Goal: Task Accomplishment & Management: Manage account settings

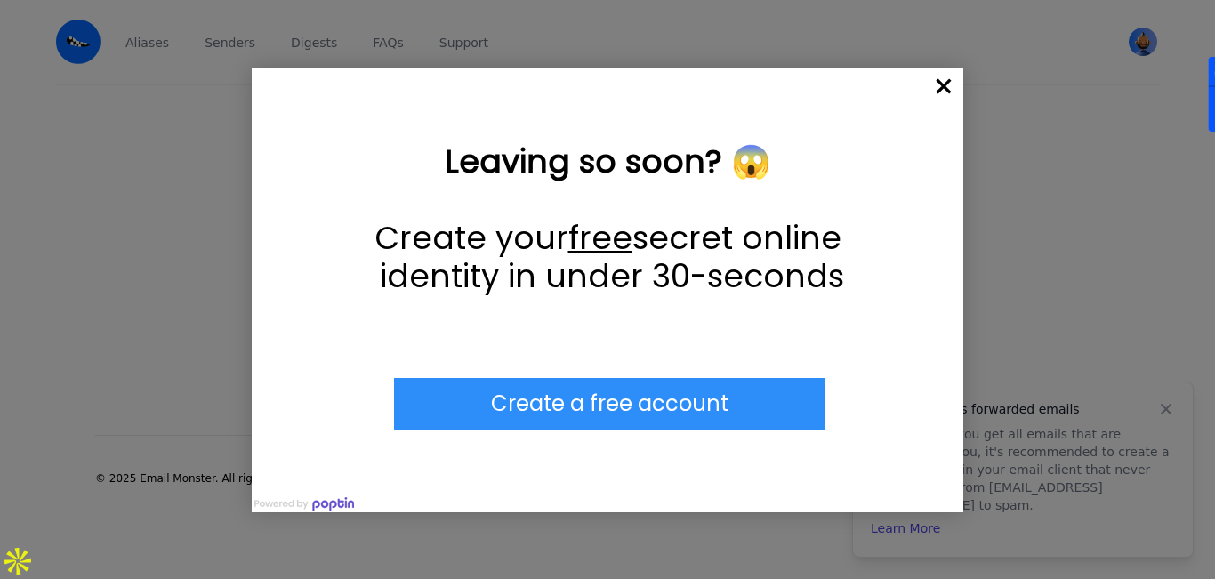
click at [943, 79] on span "×" at bounding box center [944, 87] width 39 height 39
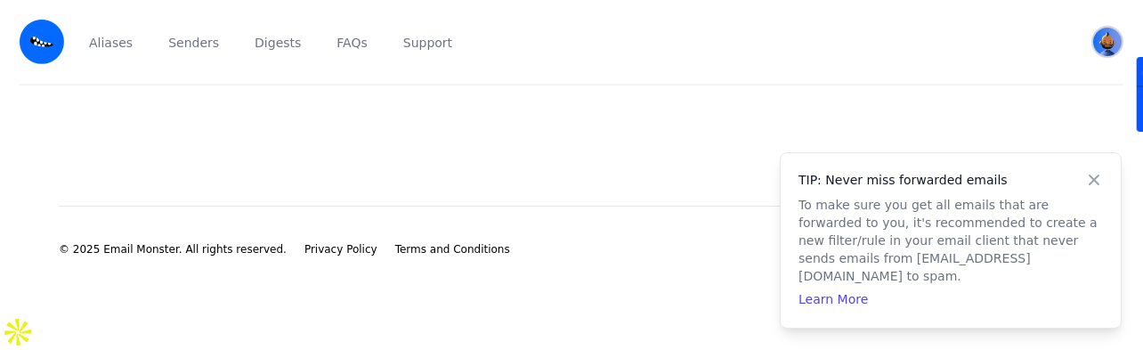
click at [1097, 36] on img "User menu" at bounding box center [1107, 42] width 28 height 28
click at [983, 99] on link "jenny poldo View Profile" at bounding box center [1024, 101] width 198 height 59
click at [1114, 57] on div at bounding box center [1128, 94] width 28 height 75
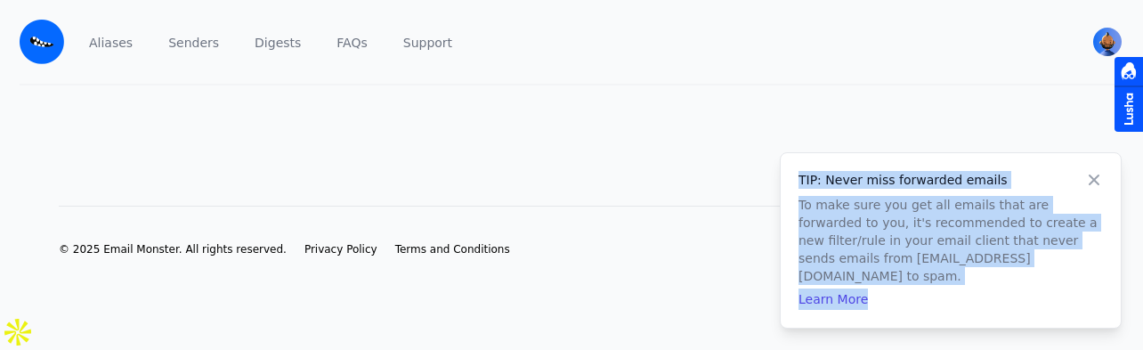
drag, startPoint x: 1130, startPoint y: 154, endPoint x: 1127, endPoint y: 236, distance: 81.9
click at [1128, 239] on body "Aliases Senders Digests FAQs Support jenny poldo View Profile Free Security" at bounding box center [571, 175] width 1143 height 350
drag, startPoint x: 1125, startPoint y: 150, endPoint x: 1109, endPoint y: 122, distance: 32.7
click at [1114, 212] on body "Aliases Senders Digests FAQs Support jenny poldo View Profile Free Security" at bounding box center [571, 175] width 1143 height 350
click at [1096, 48] on img "User menu" at bounding box center [1107, 42] width 28 height 28
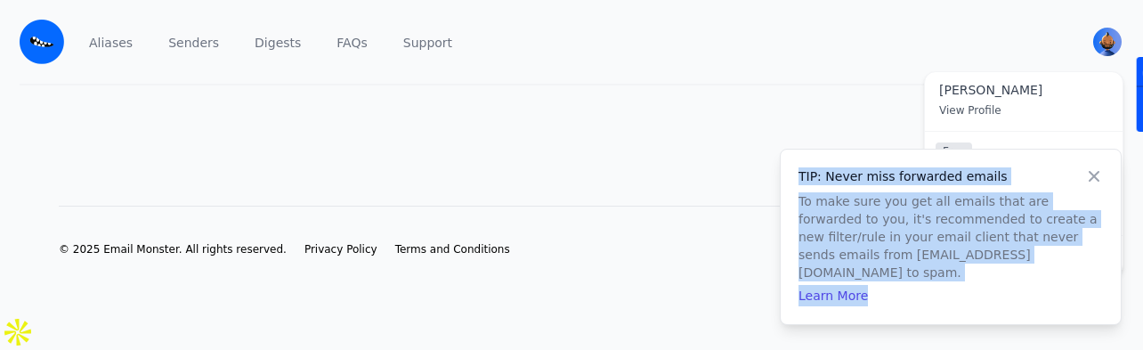
drag, startPoint x: 1094, startPoint y: 190, endPoint x: 1065, endPoint y: 184, distance: 29.0
click at [1096, 185] on icon at bounding box center [1094, 176] width 18 height 18
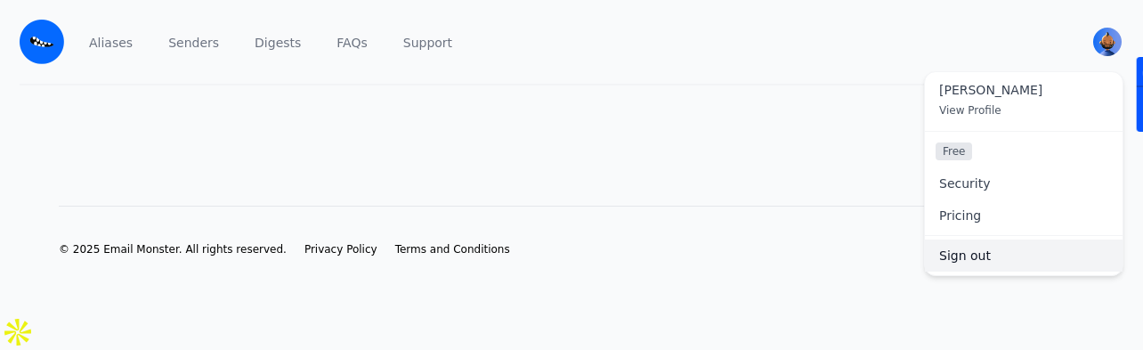
click at [955, 256] on link "Sign out" at bounding box center [1024, 255] width 198 height 32
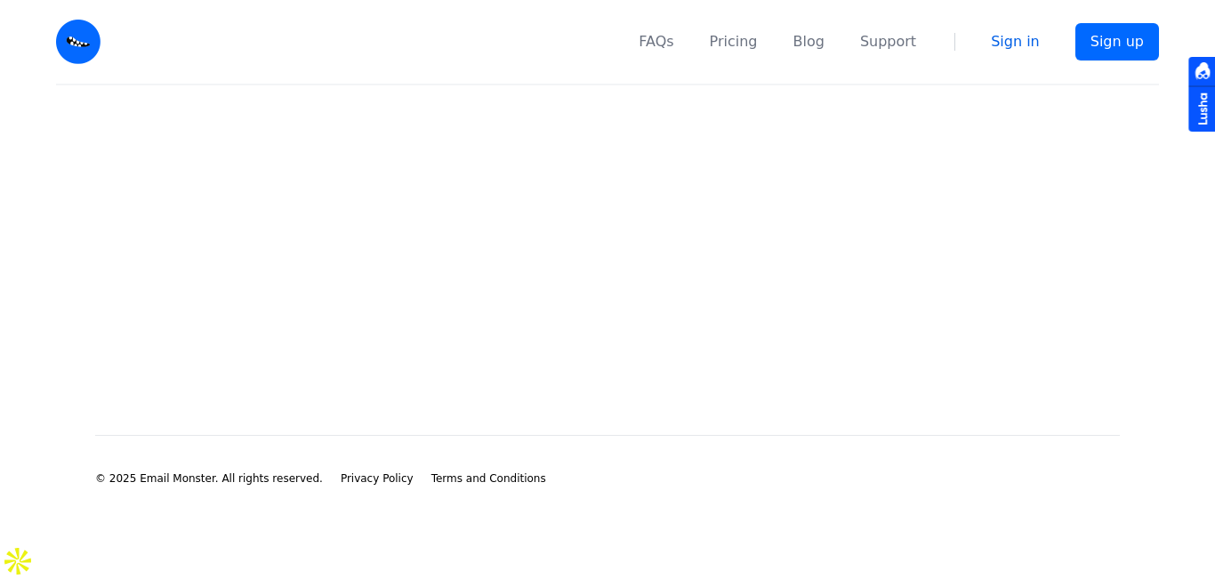
click at [1020, 43] on link "Sign in" at bounding box center [1015, 41] width 49 height 21
drag, startPoint x: 597, startPoint y: 342, endPoint x: 491, endPoint y: 99, distance: 265.0
click at [491, 99] on main at bounding box center [607, 231] width 1215 height 293
click at [1004, 48] on link "Sign in" at bounding box center [1015, 41] width 49 height 21
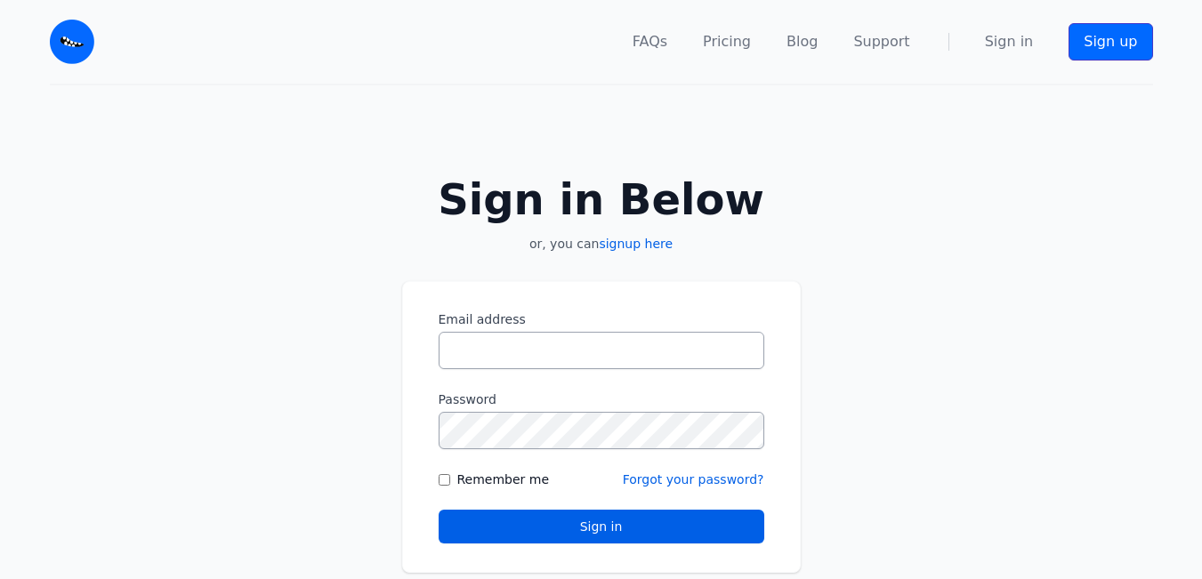
click at [1080, 46] on link "Sign up" at bounding box center [1111, 41] width 84 height 37
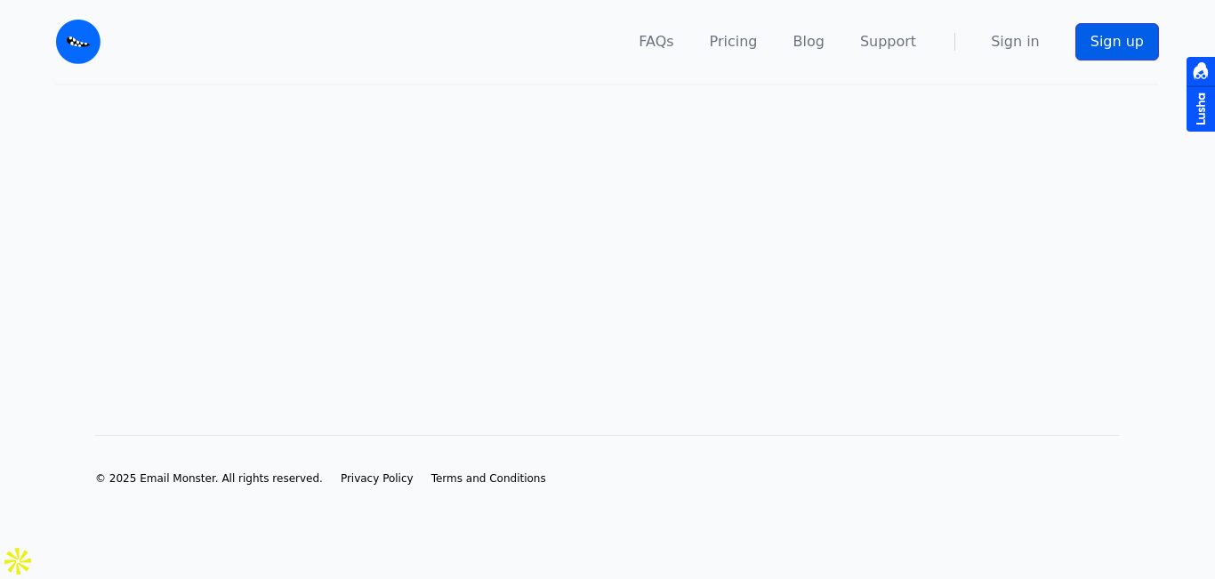
click at [1101, 36] on link "Sign up" at bounding box center [1118, 41] width 84 height 37
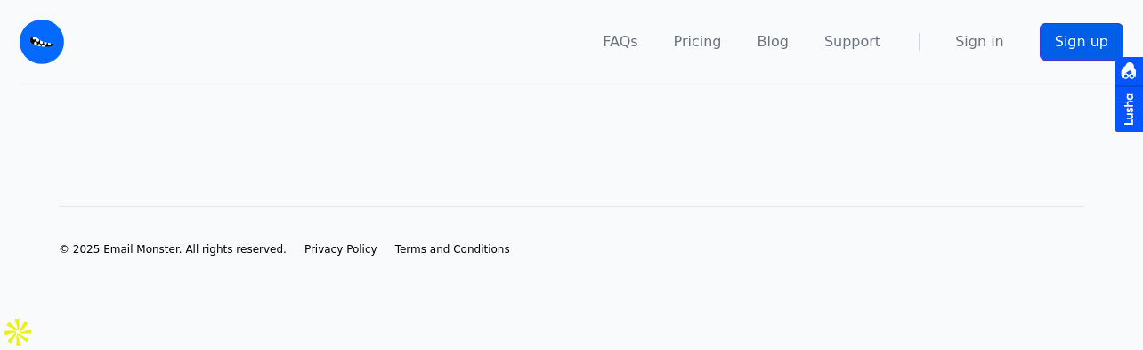
click at [1078, 44] on link "Sign up" at bounding box center [1081, 41] width 84 height 37
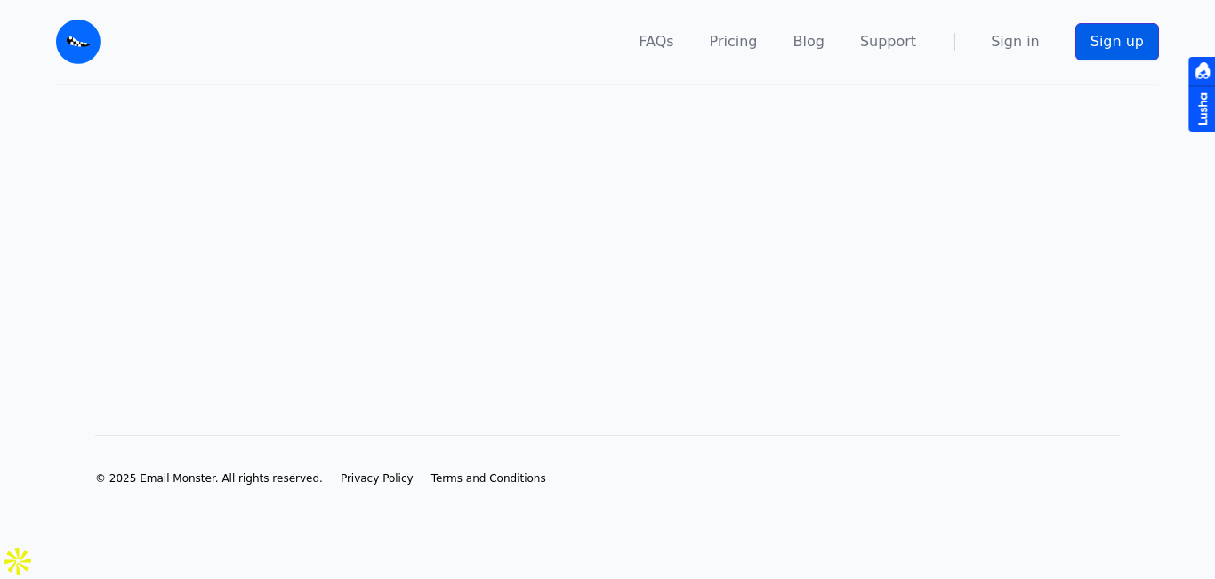
click at [1081, 51] on link "Sign up" at bounding box center [1118, 41] width 84 height 37
click at [1088, 38] on link "Sign up" at bounding box center [1118, 41] width 84 height 37
click at [1105, 42] on link "Sign up" at bounding box center [1118, 41] width 84 height 37
click at [1096, 43] on link "Sign up" at bounding box center [1118, 41] width 84 height 37
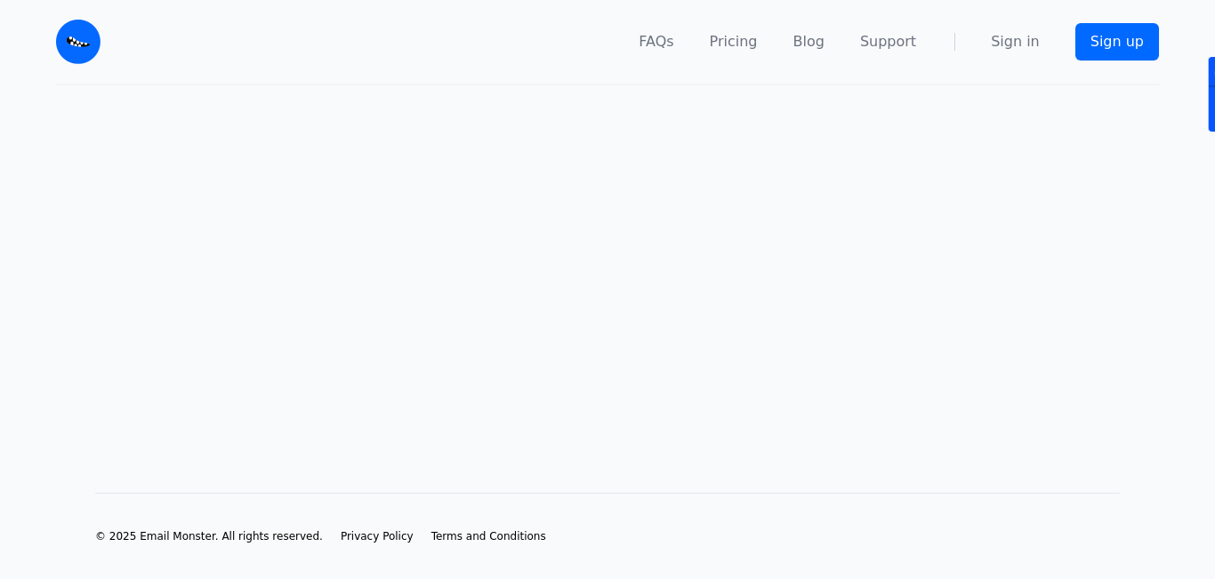
click at [1078, 45] on nav "FAQs Pricing Blog Support Sign in Sign up" at bounding box center [641, 42] width 1038 height 84
click at [1081, 42] on link "Sign up" at bounding box center [1118, 41] width 84 height 37
